Goal: Task Accomplishment & Management: Use online tool/utility

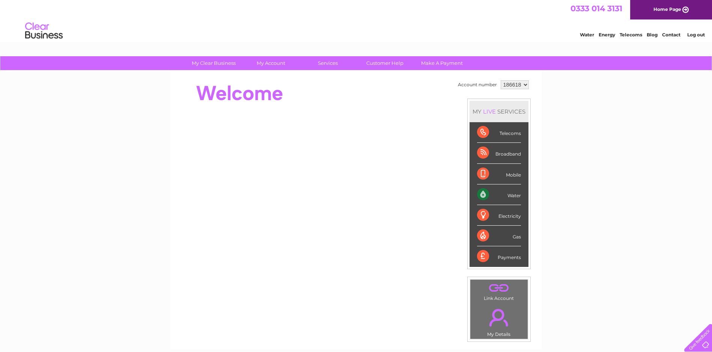
click at [496, 232] on div "Gas" at bounding box center [499, 236] width 44 height 21
click at [481, 237] on div "Gas" at bounding box center [499, 236] width 44 height 21
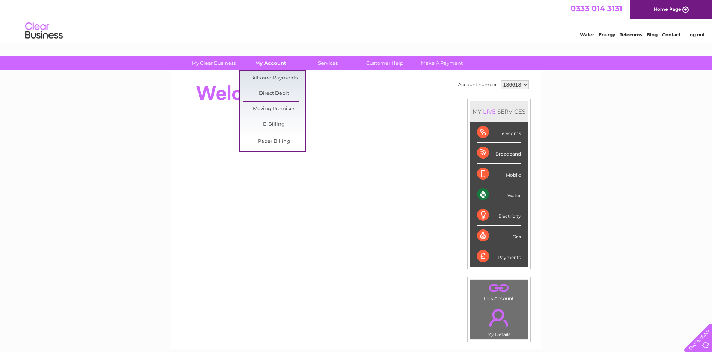
click at [273, 63] on link "My Account" at bounding box center [271, 63] width 62 height 14
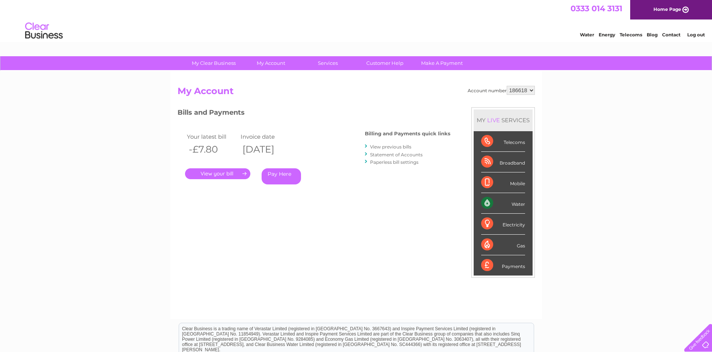
click at [324, 63] on link "Services" at bounding box center [328, 63] width 62 height 14
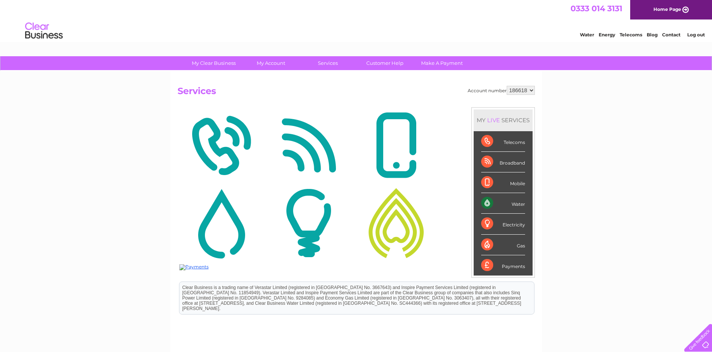
click at [397, 219] on img at bounding box center [396, 223] width 84 height 73
